Goal: Information Seeking & Learning: Learn about a topic

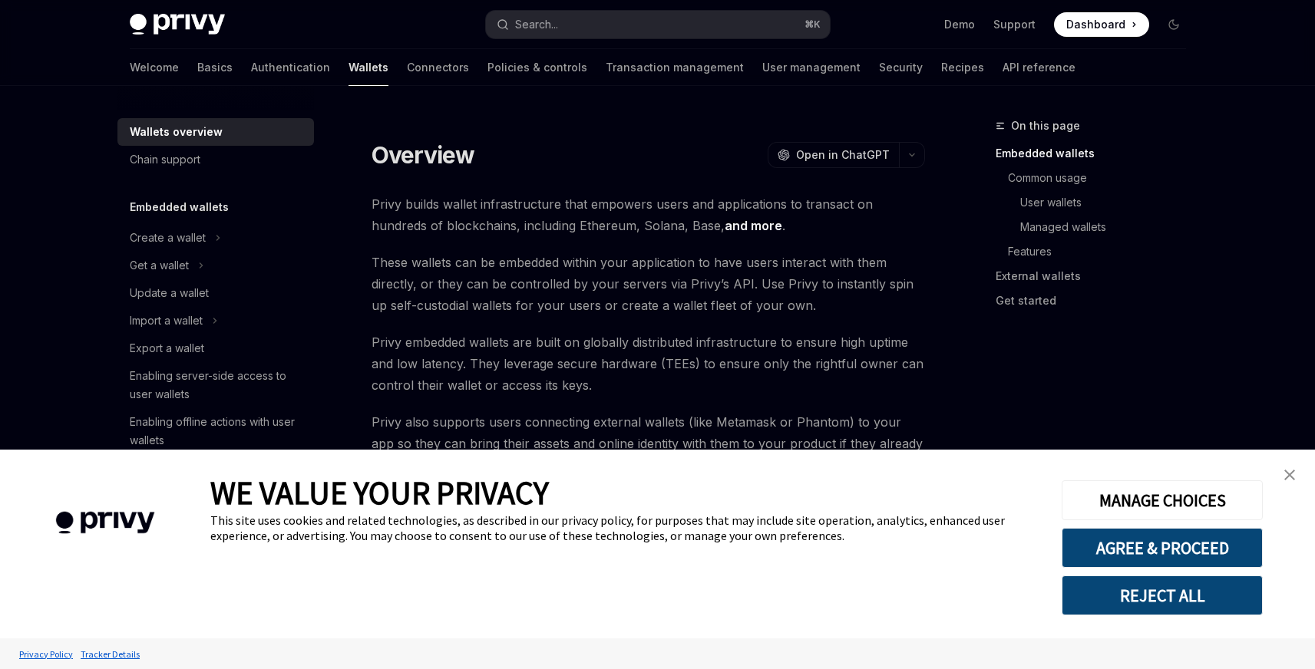
click at [1165, 591] on button "REJECT ALL" at bounding box center [1162, 596] width 201 height 40
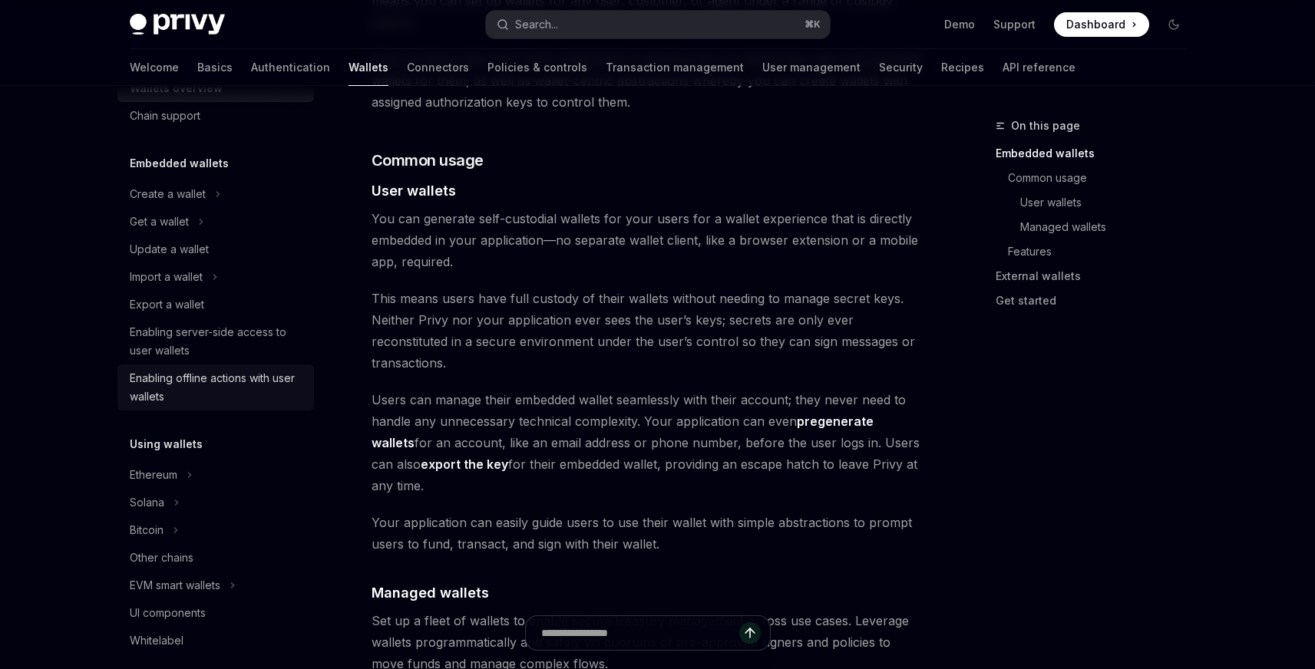
scroll to position [83, 0]
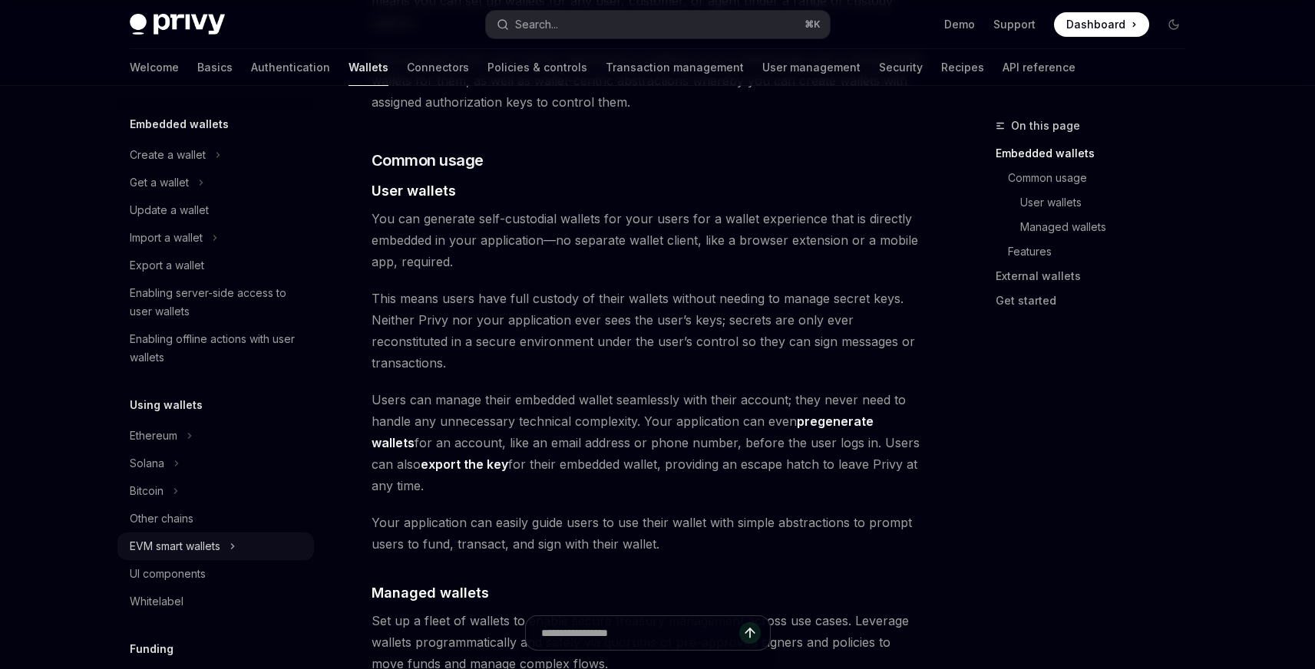
click at [209, 550] on div "EVM smart wallets" at bounding box center [175, 546] width 91 height 18
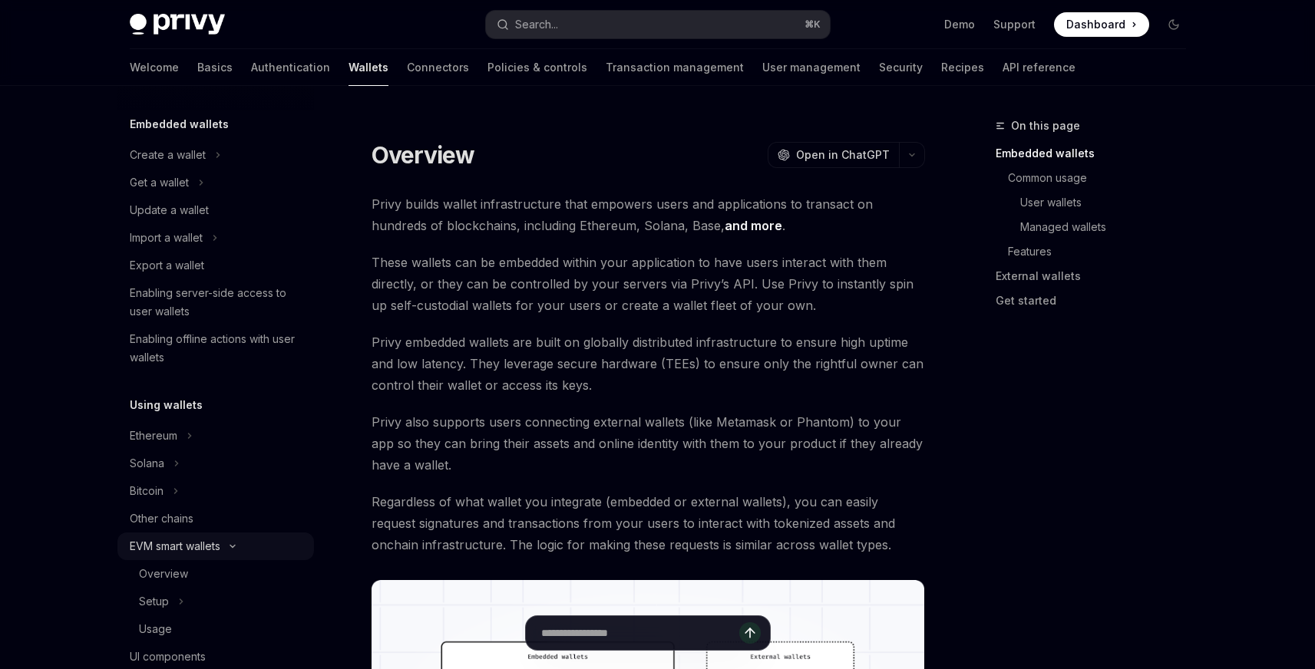
type textarea "*"
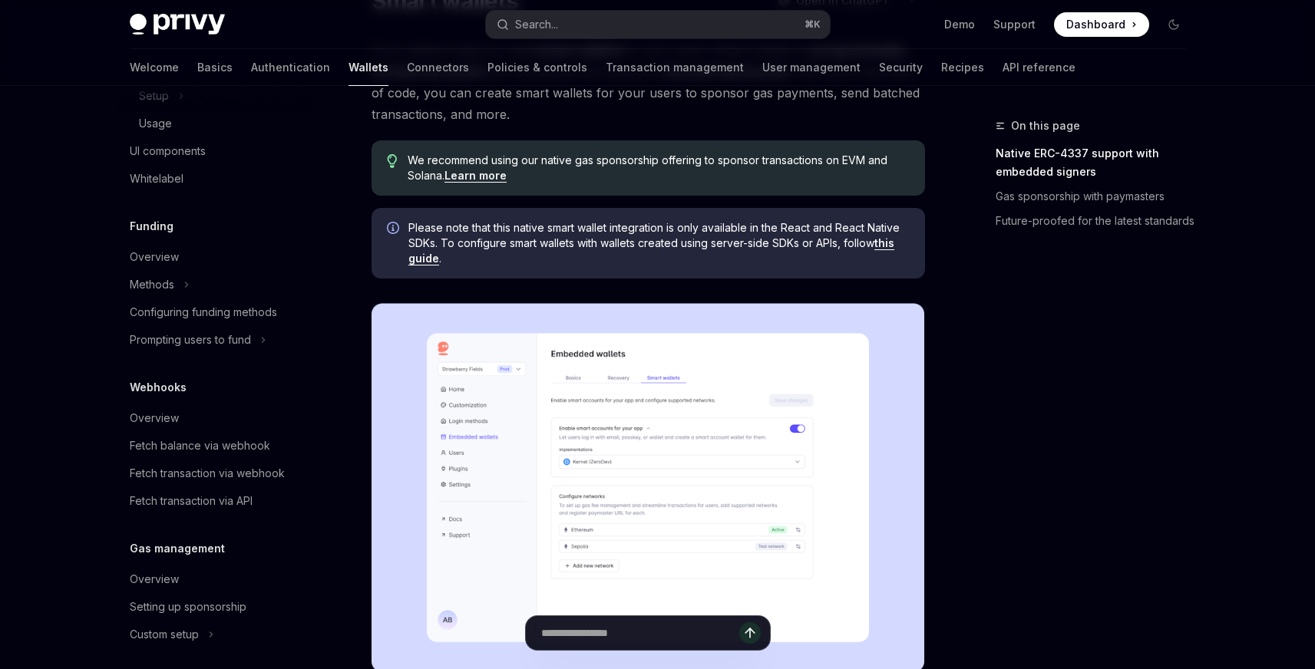
scroll to position [233, 0]
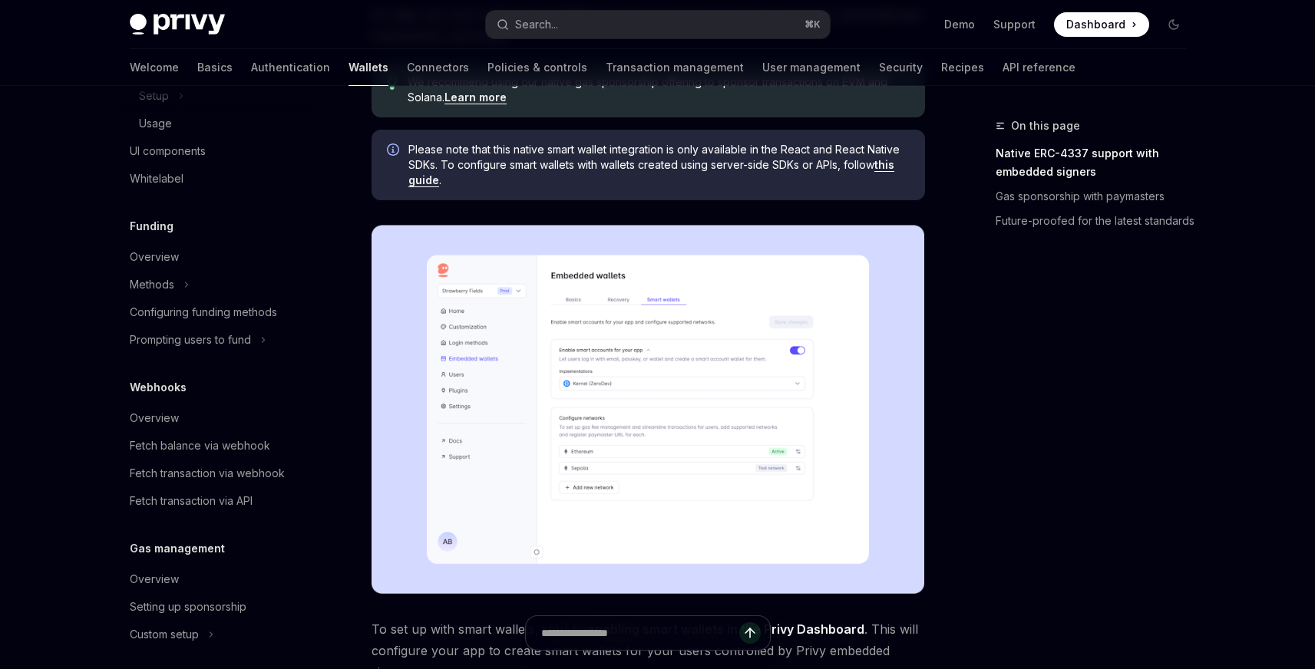
click at [691, 387] on img at bounding box center [648, 409] width 553 height 369
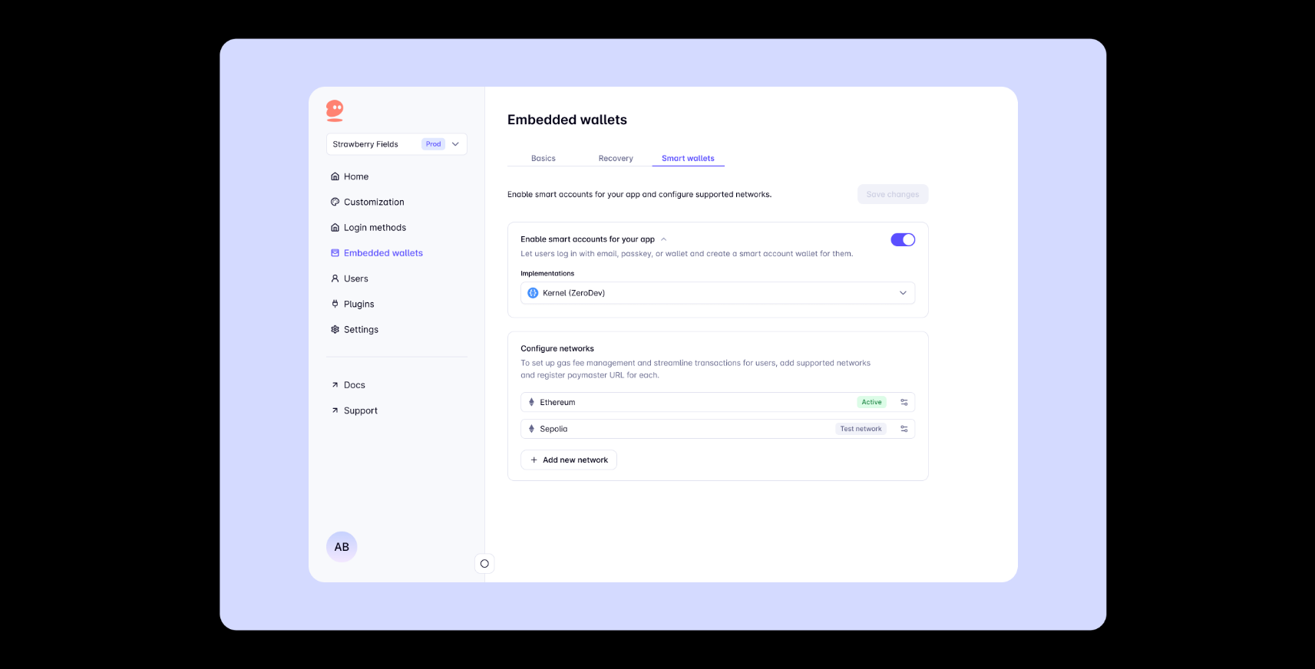
click at [1158, 382] on div at bounding box center [657, 334] width 1315 height 669
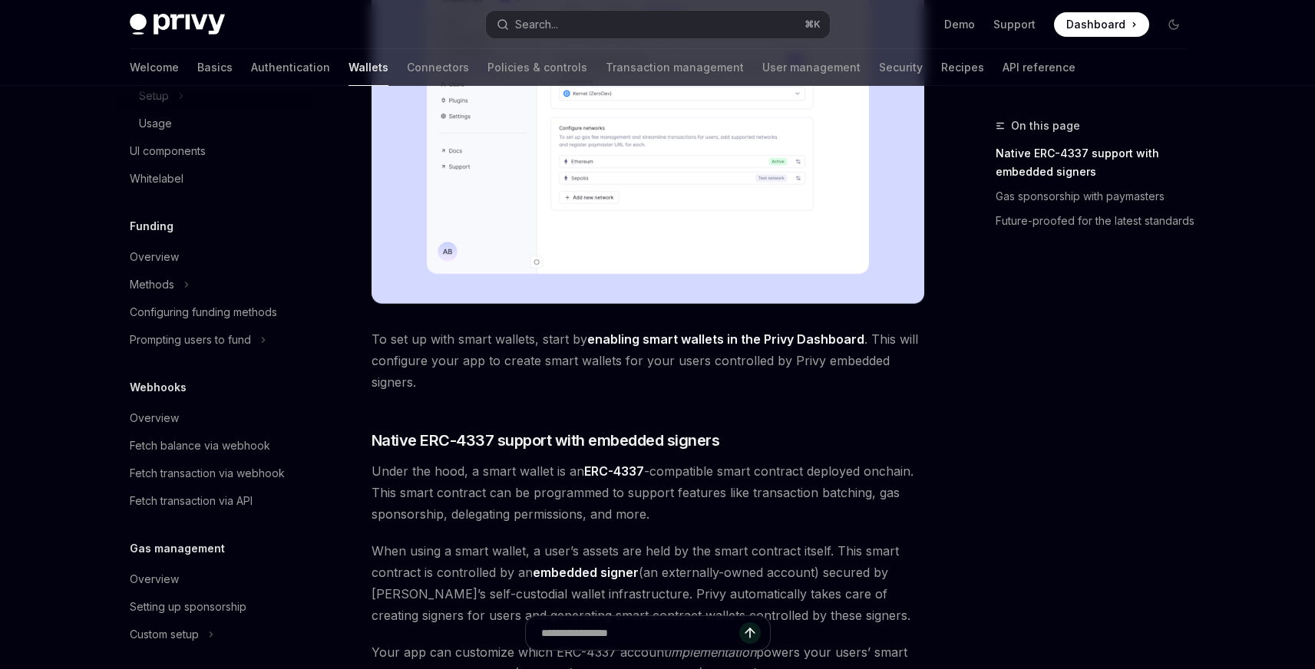
scroll to position [658, 0]
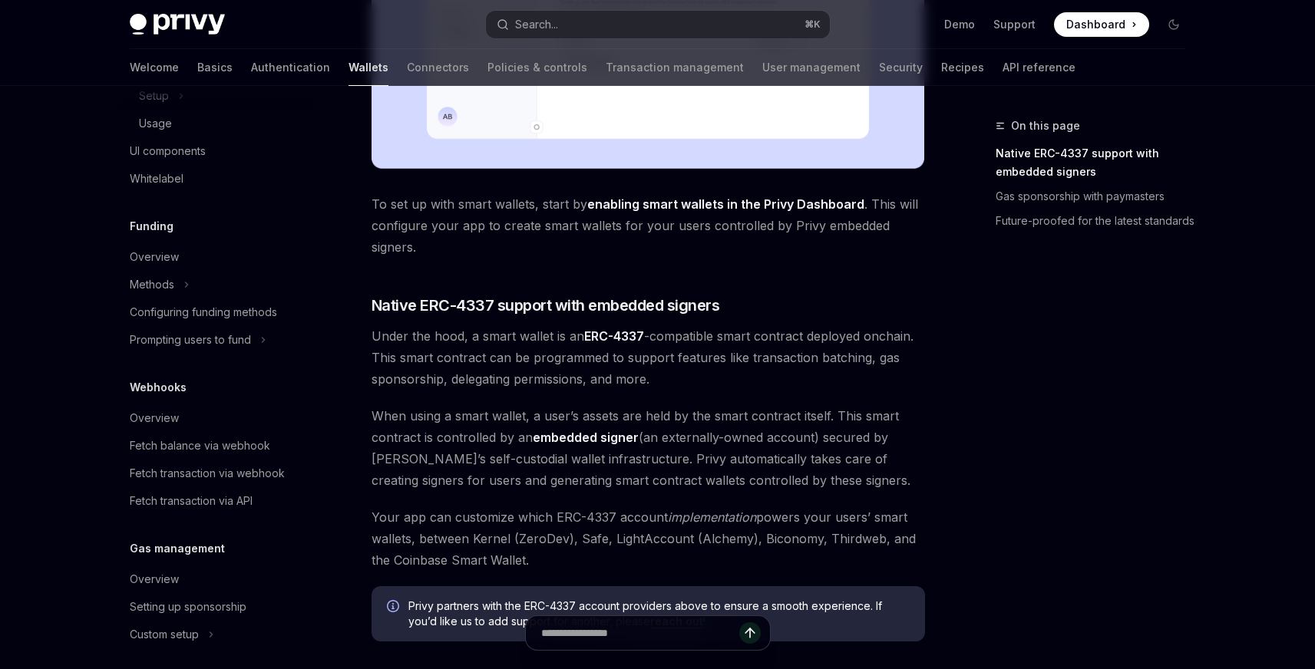
drag, startPoint x: 485, startPoint y: 335, endPoint x: 836, endPoint y: 381, distance: 353.7
click at [836, 381] on span "Under the hood, a smart wallet is an ERC-4337 -compatible smart contract deploy…" at bounding box center [648, 357] width 553 height 64
click at [762, 357] on span "Under the hood, a smart wallet is an ERC-4337 -compatible smart contract deploy…" at bounding box center [648, 357] width 553 height 64
drag, startPoint x: 765, startPoint y: 357, endPoint x: 817, endPoint y: 379, distance: 56.7
click at [817, 379] on span "Under the hood, a smart wallet is an ERC-4337 -compatible smart contract deploy…" at bounding box center [648, 357] width 553 height 64
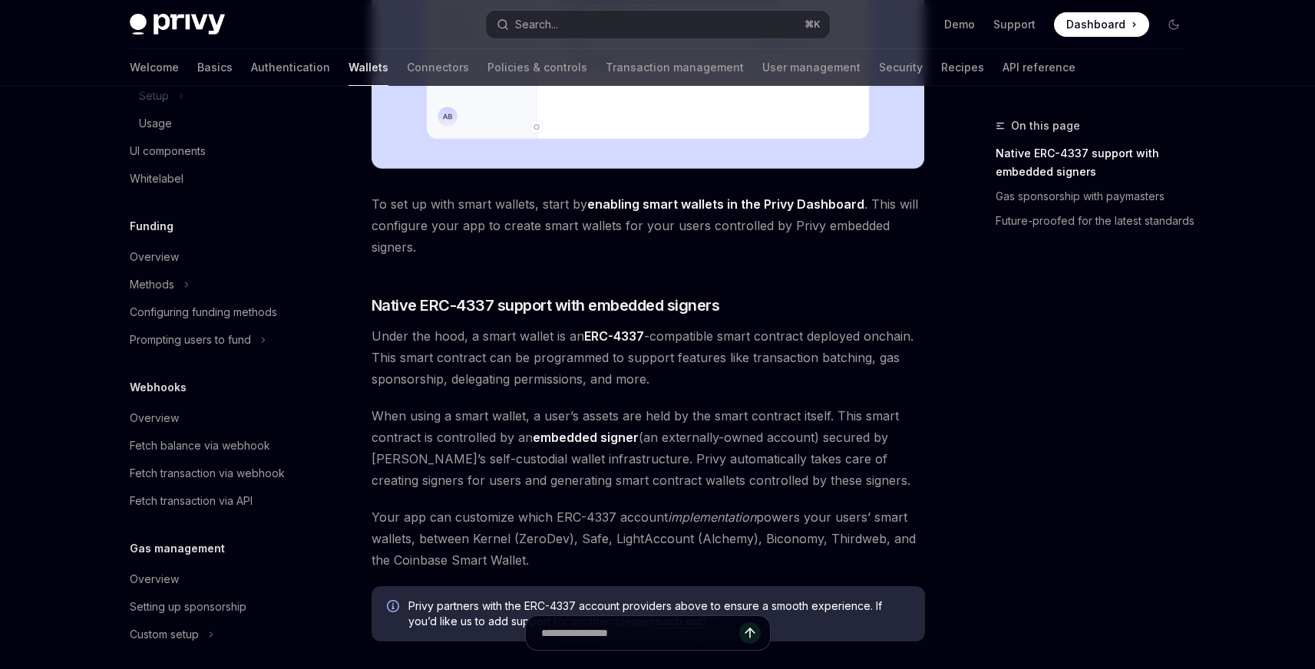
click at [817, 379] on span "Under the hood, a smart wallet is an ERC-4337 -compatible smart contract deploy…" at bounding box center [648, 357] width 553 height 64
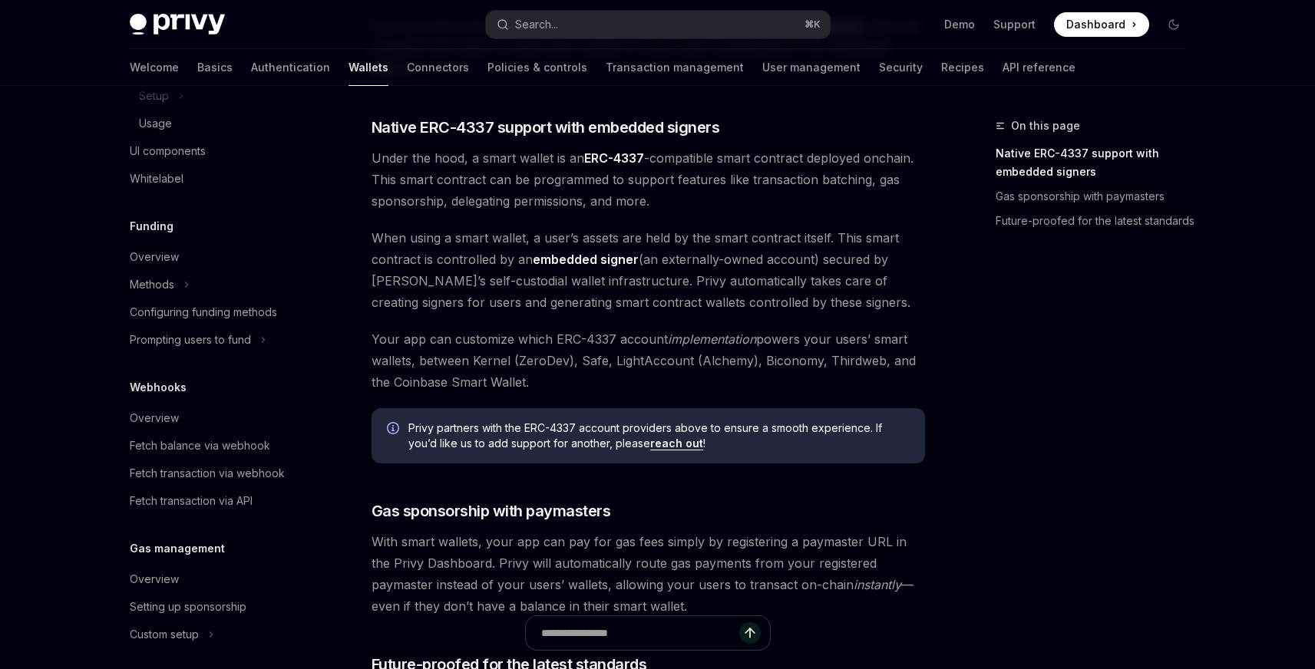
scroll to position [846, 0]
